Goal: Information Seeking & Learning: Learn about a topic

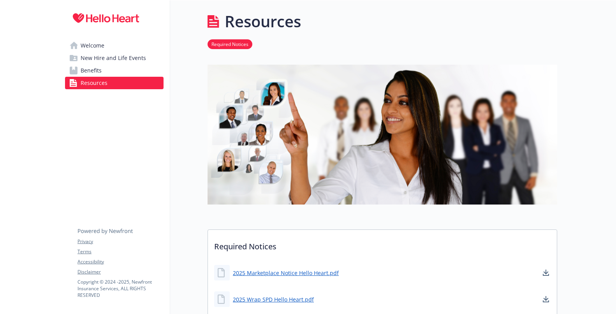
click at [137, 43] on link "Welcome" at bounding box center [114, 45] width 98 height 12
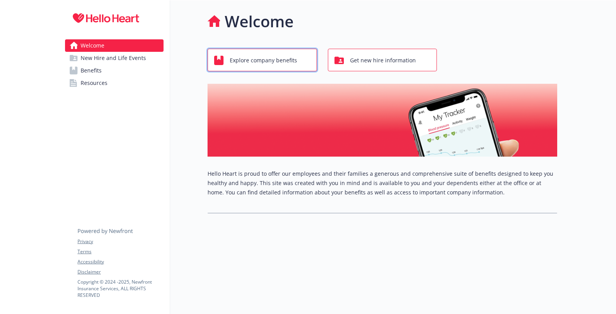
click at [265, 62] on span "Explore company benefits" at bounding box center [263, 60] width 67 height 15
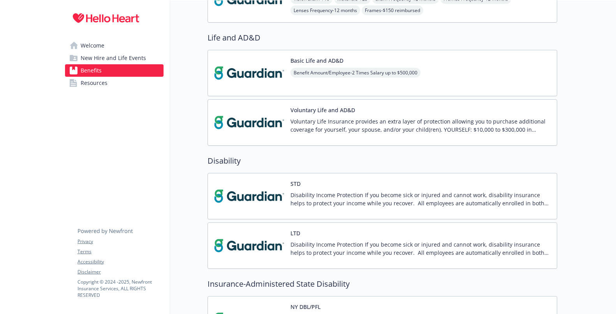
scroll to position [467, 0]
